Goal: Complete application form

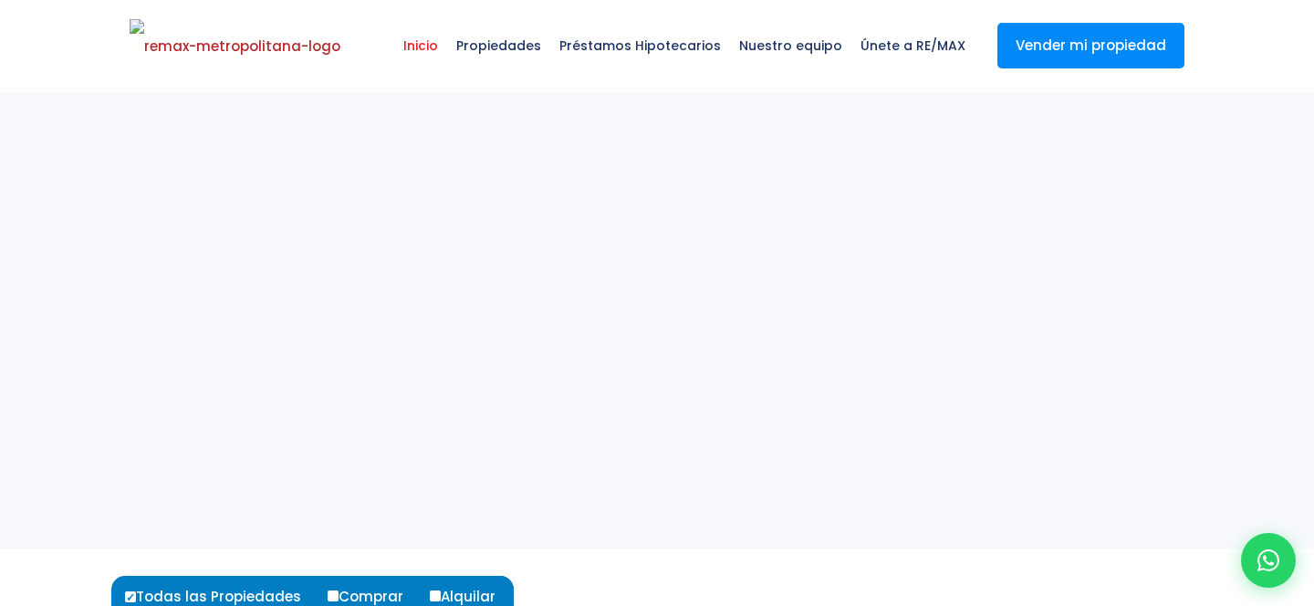
select select
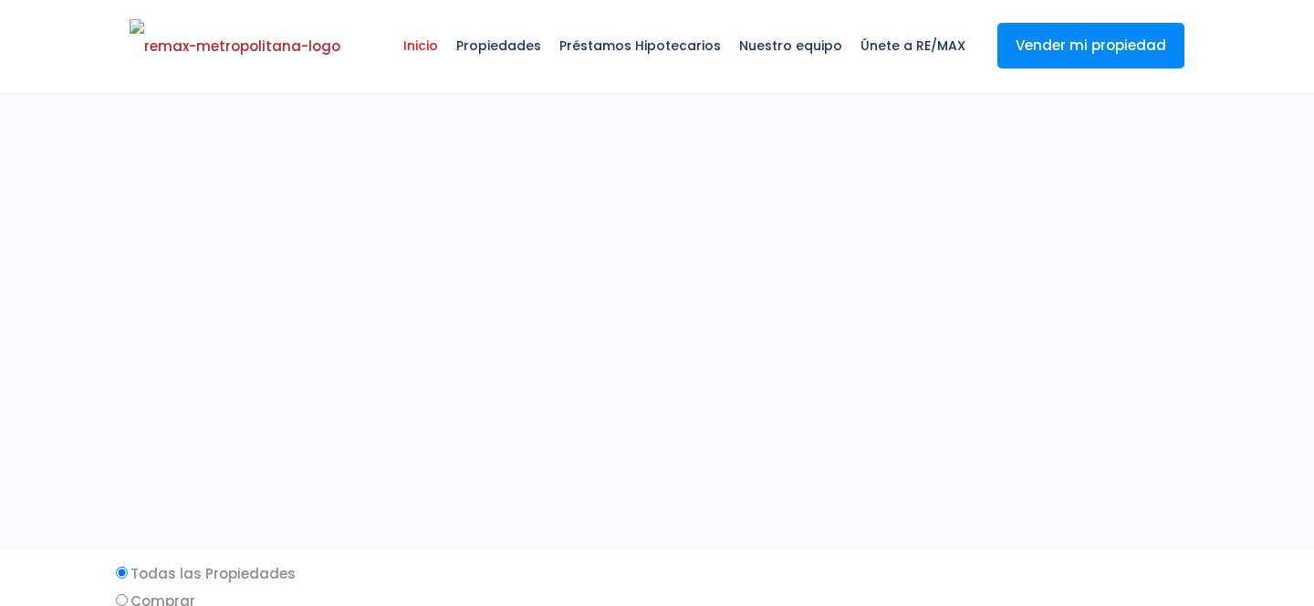
select select
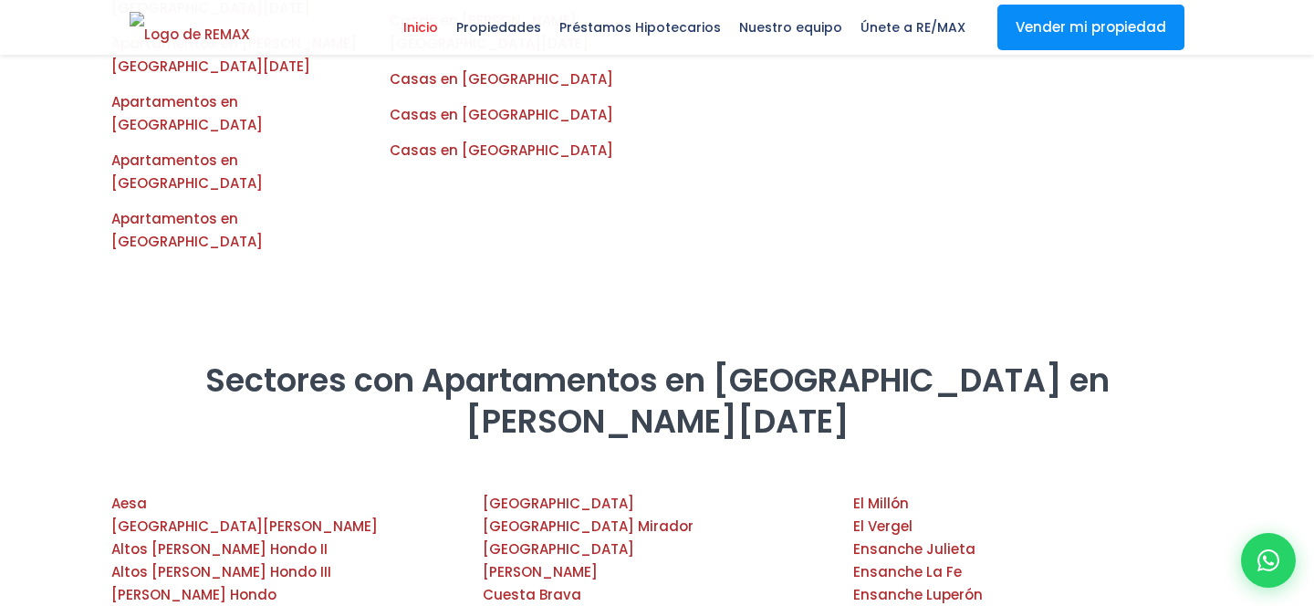
scroll to position [1707, 0]
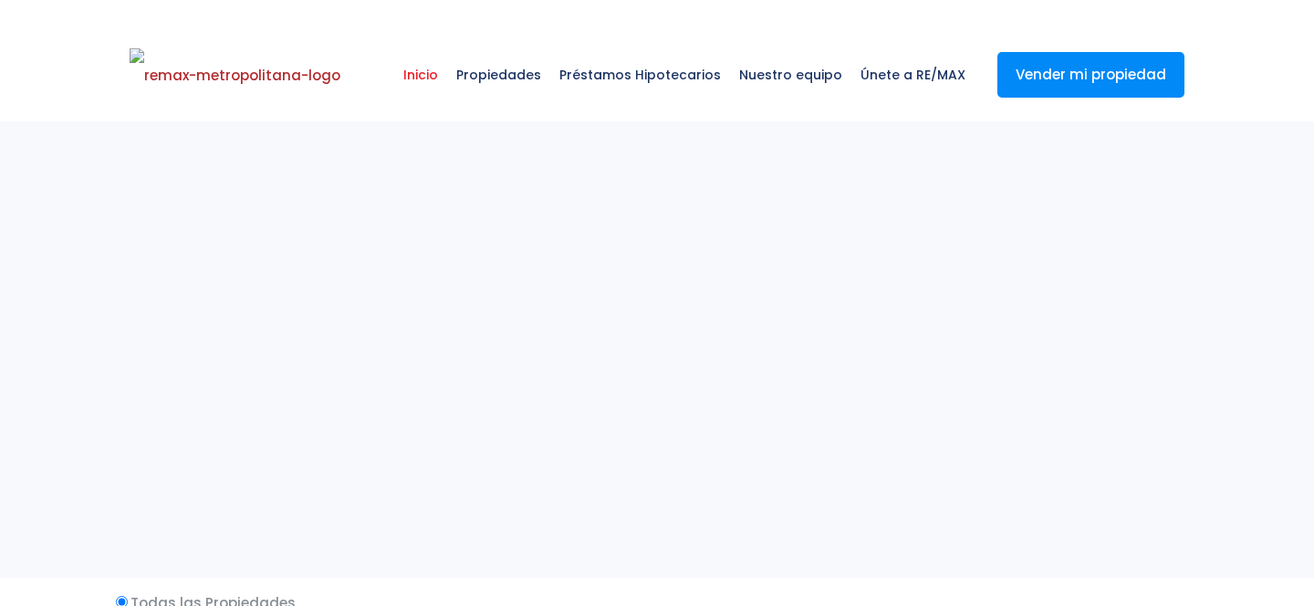
select select
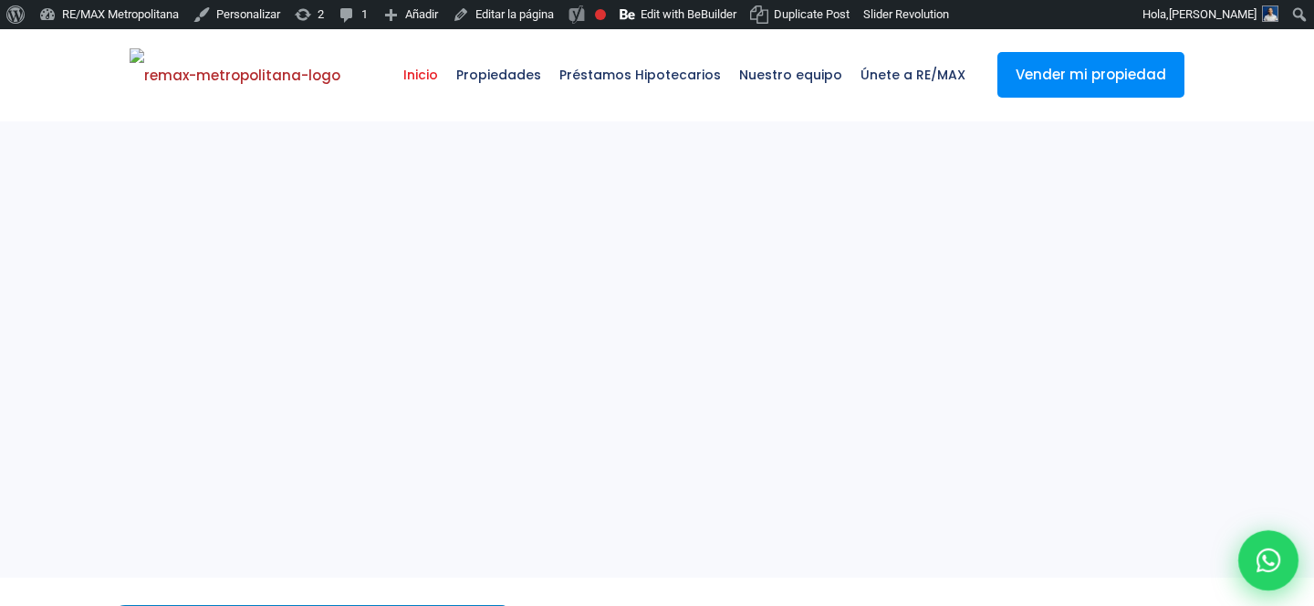
click at [1261, 542] on div at bounding box center [1268, 560] width 60 height 60
type input "Franklin"
type input "Gonzalez"
type input "franklin.a.martedfe@gmail.com"
type input "829-619-1904"
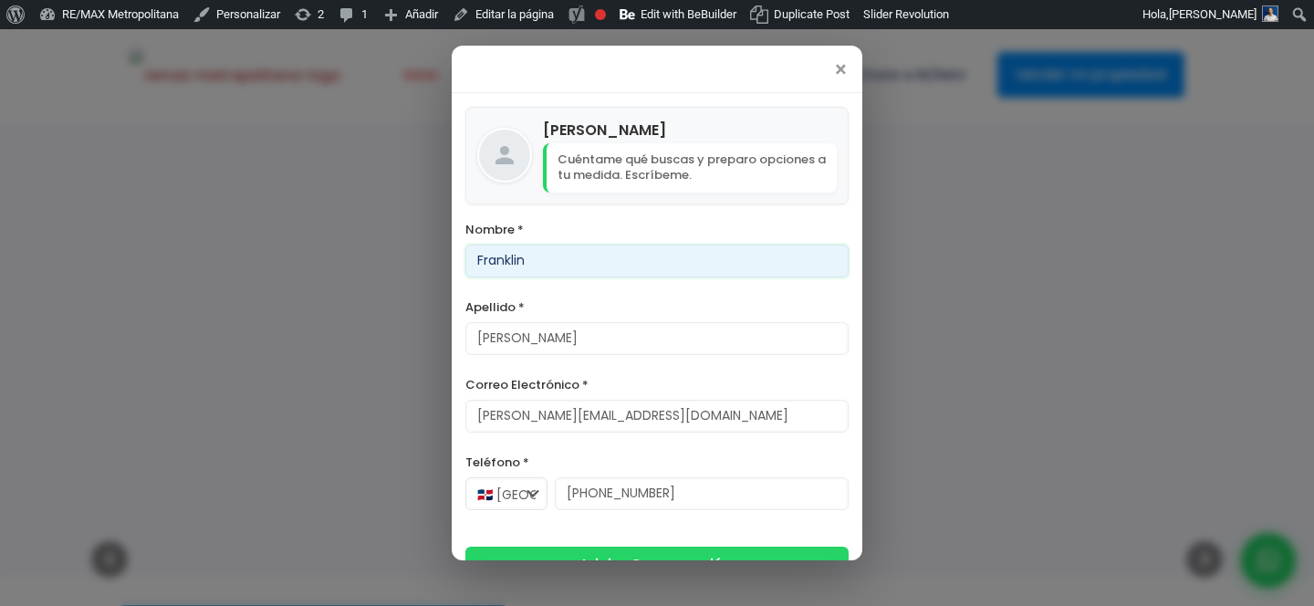
scroll to position [36, 0]
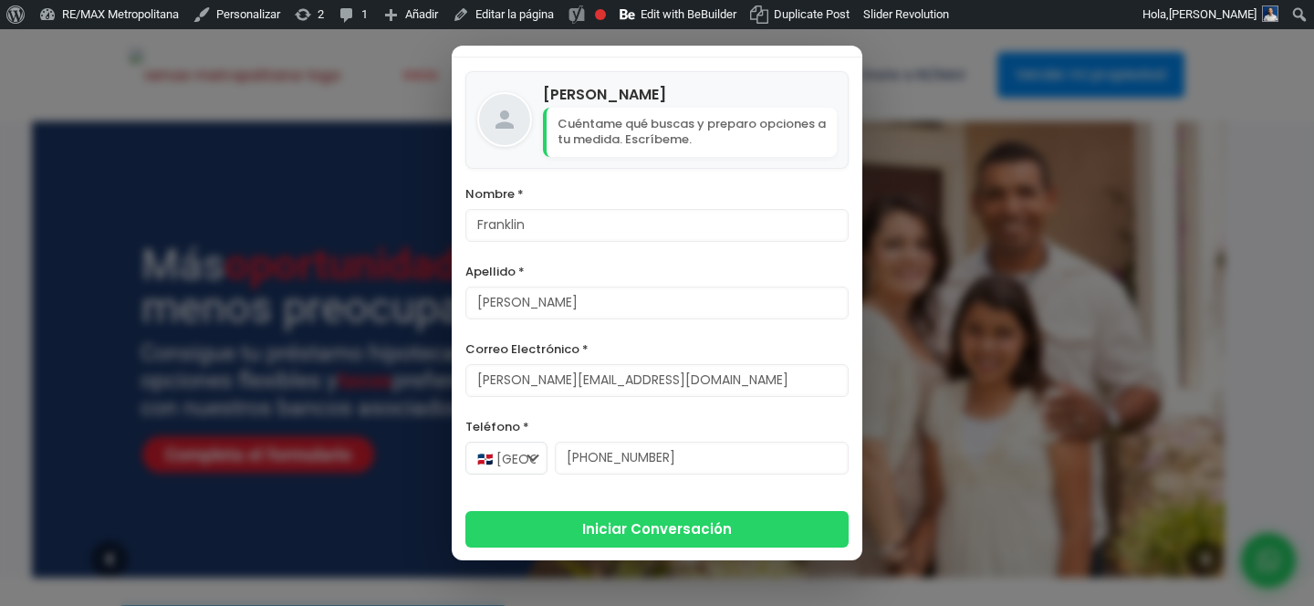
click at [996, 186] on div "× Franklin Marte Cuéntame qué buscas y preparo opciones a tu medida. Escríbeme.…" at bounding box center [657, 303] width 1314 height 606
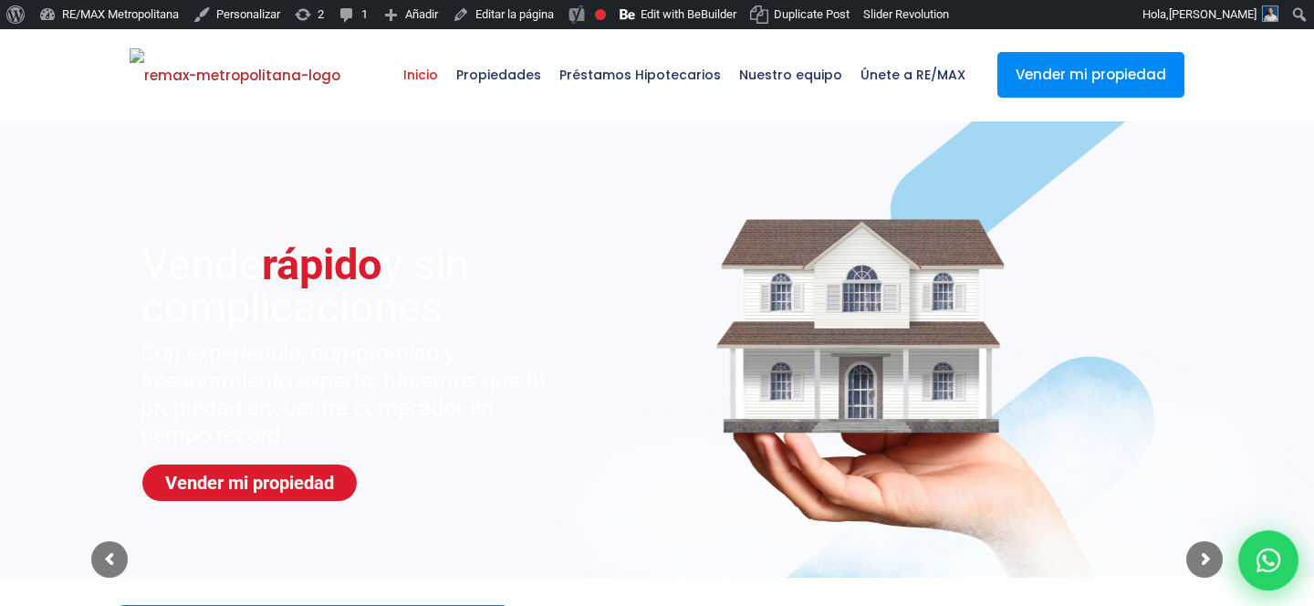
click at [1258, 550] on icon at bounding box center [1268, 560] width 24 height 24
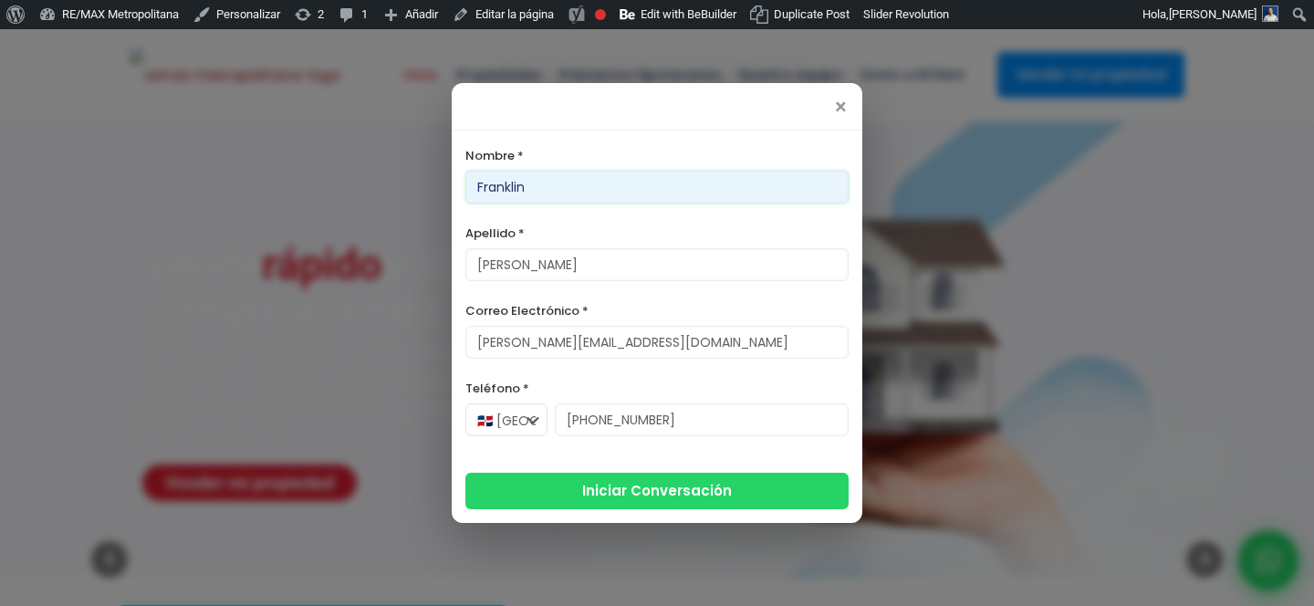
scroll to position [0, 0]
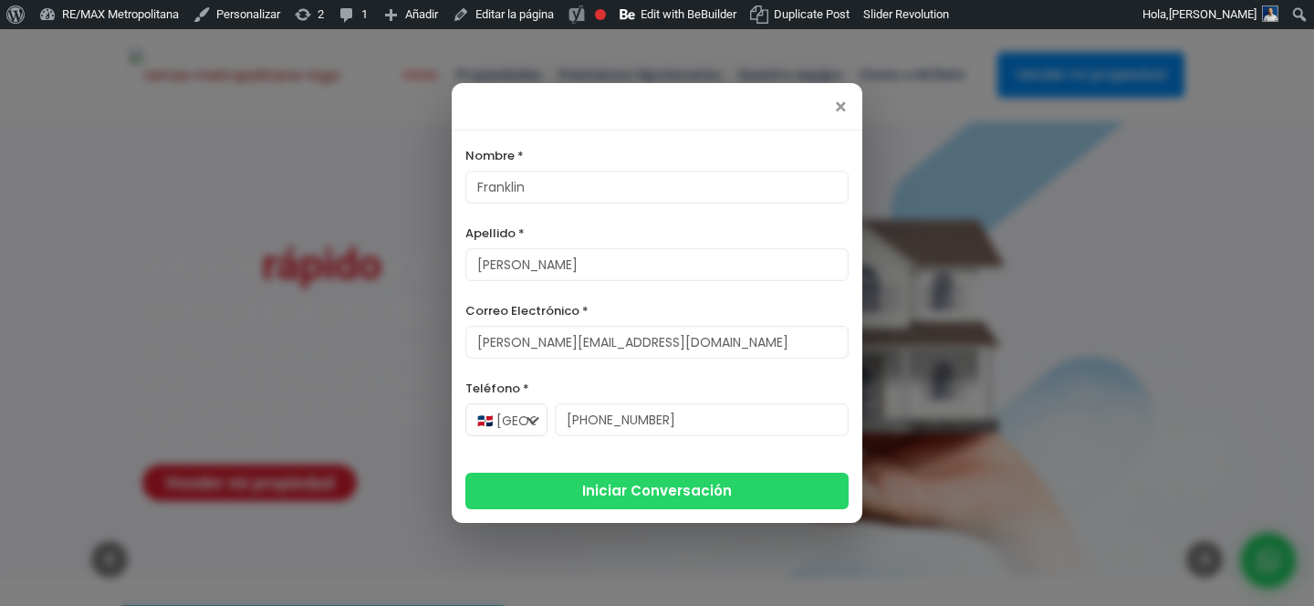
click at [730, 513] on div "Franklin Marte Cuéntame qué buscas y preparo opciones a tu medida. Escríbeme. N…" at bounding box center [657, 326] width 411 height 392
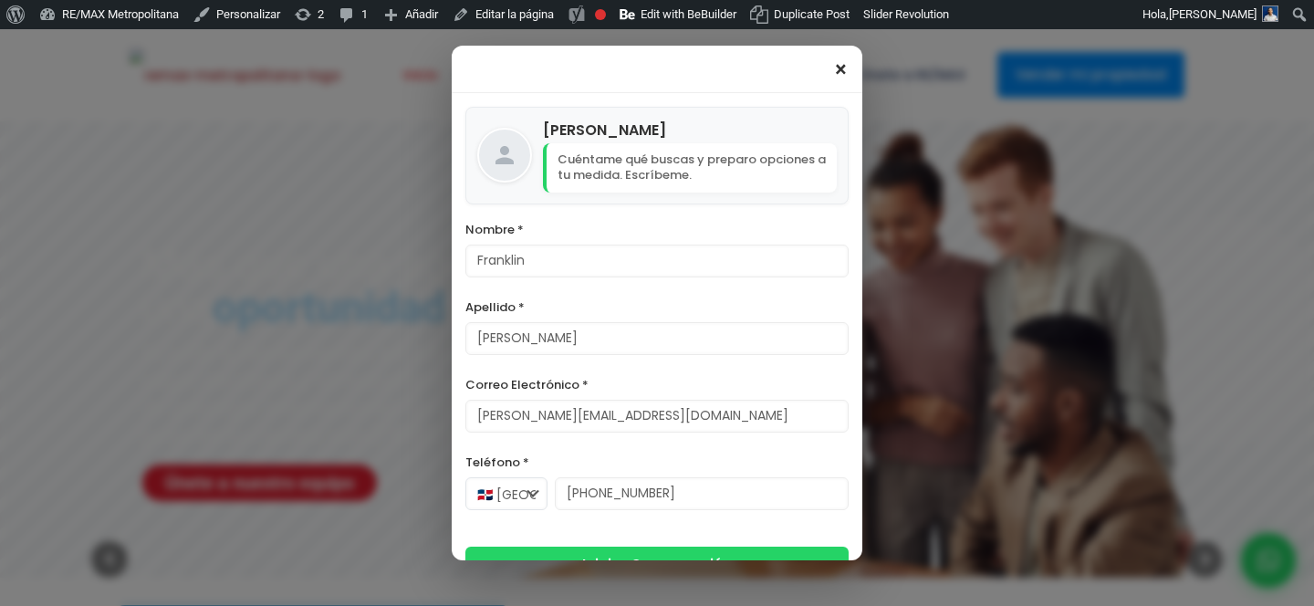
click at [845, 77] on span "×" at bounding box center [841, 70] width 16 height 22
